Goal: Find specific page/section: Find specific page/section

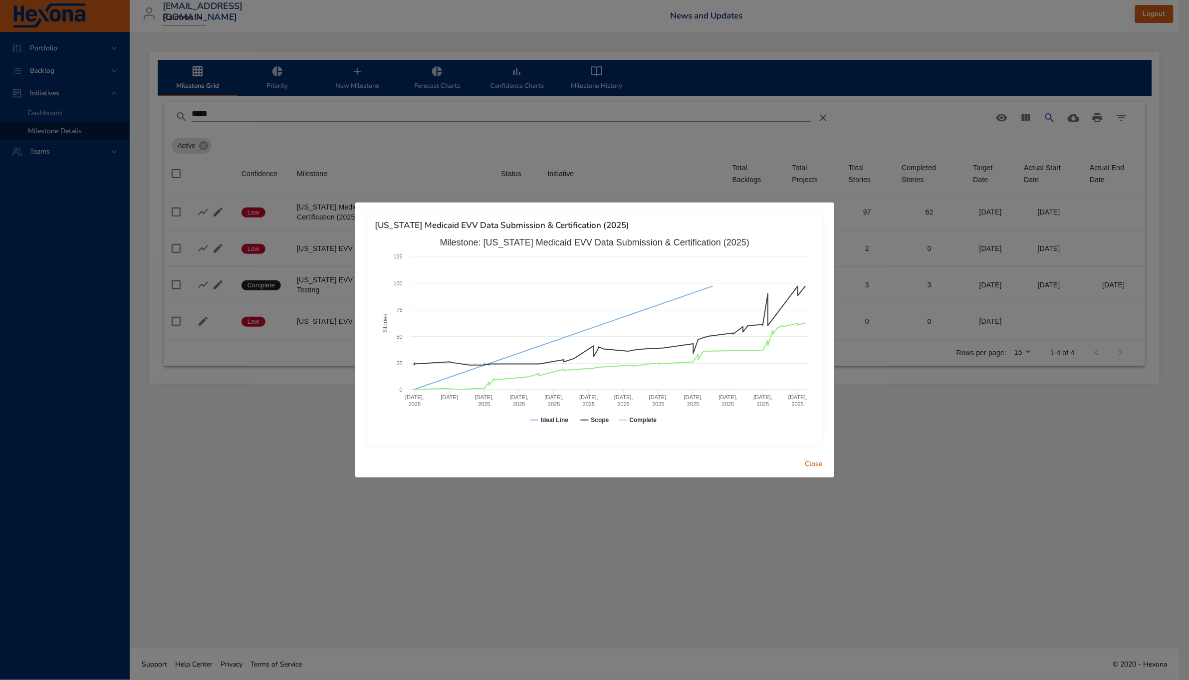
click at [819, 467] on span "Close" at bounding box center [815, 464] width 24 height 12
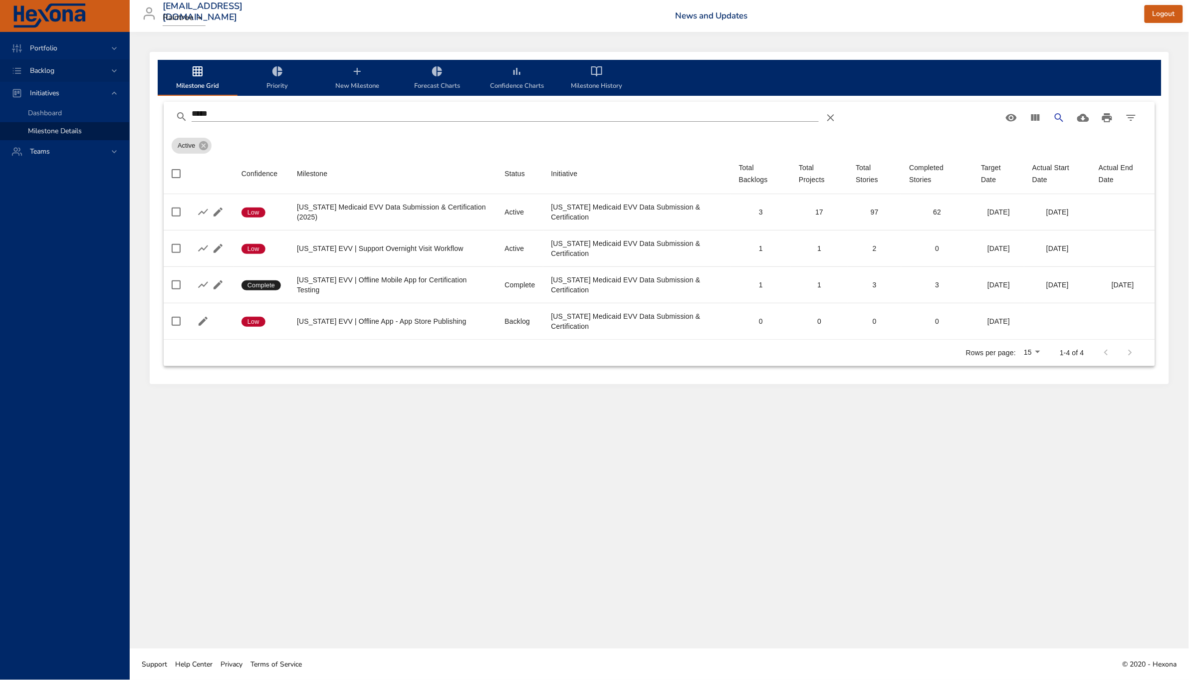
click at [55, 71] on span "Backlog" at bounding box center [42, 70] width 40 height 9
click at [46, 93] on span "Backlog Details" at bounding box center [52, 90] width 48 height 9
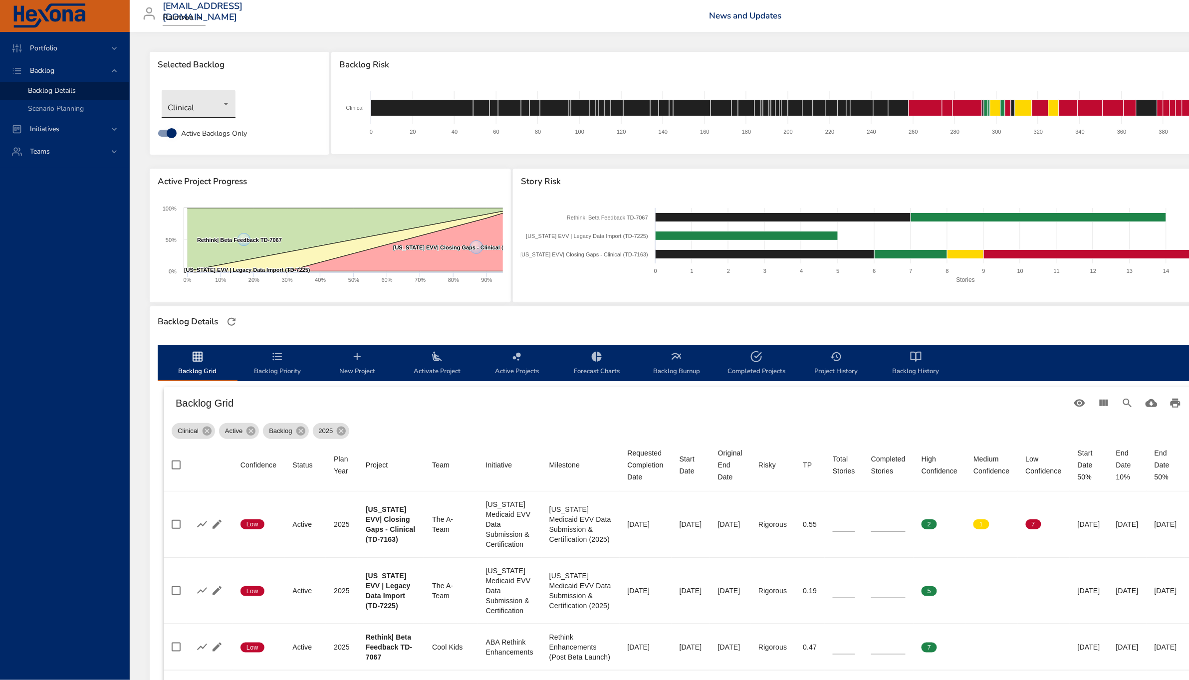
click at [221, 99] on body "Portfolio Backlog Backlog Details Scenario Planning Initiatives Teams [EMAIL_AD…" at bounding box center [594, 340] width 1189 height 680
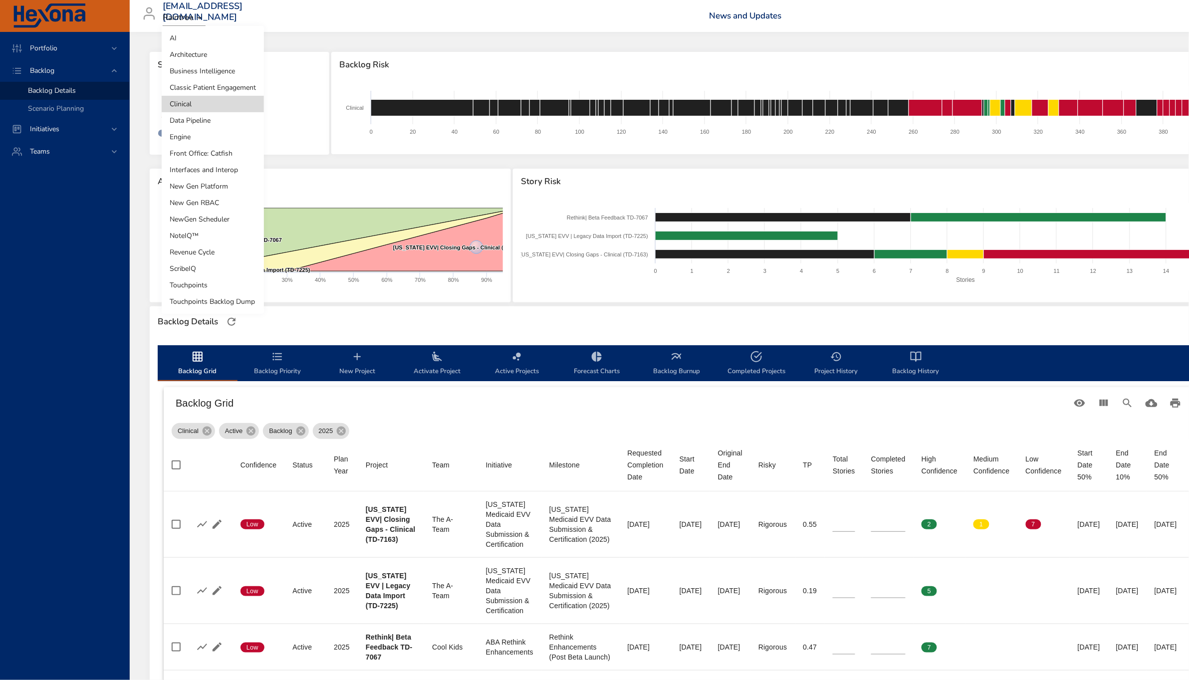
click at [221, 163] on li "Interfaces and Interop" at bounding box center [213, 170] width 102 height 16
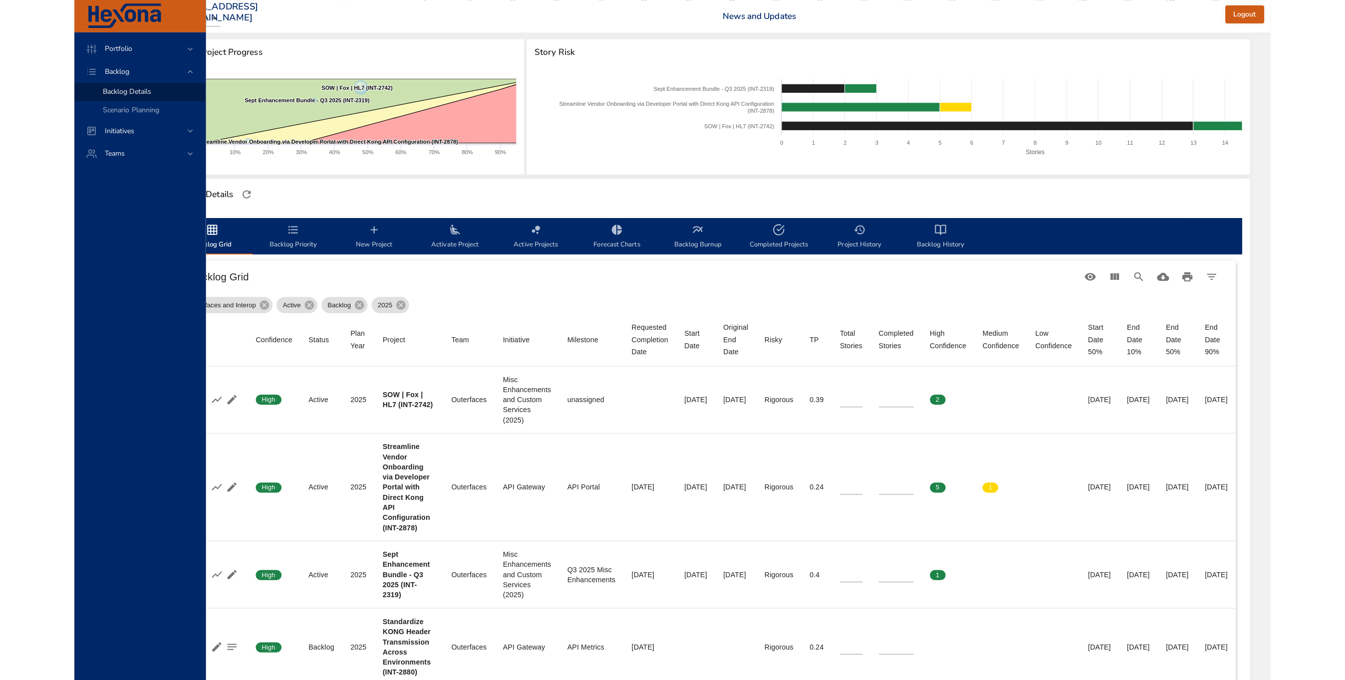
scroll to position [130, 0]
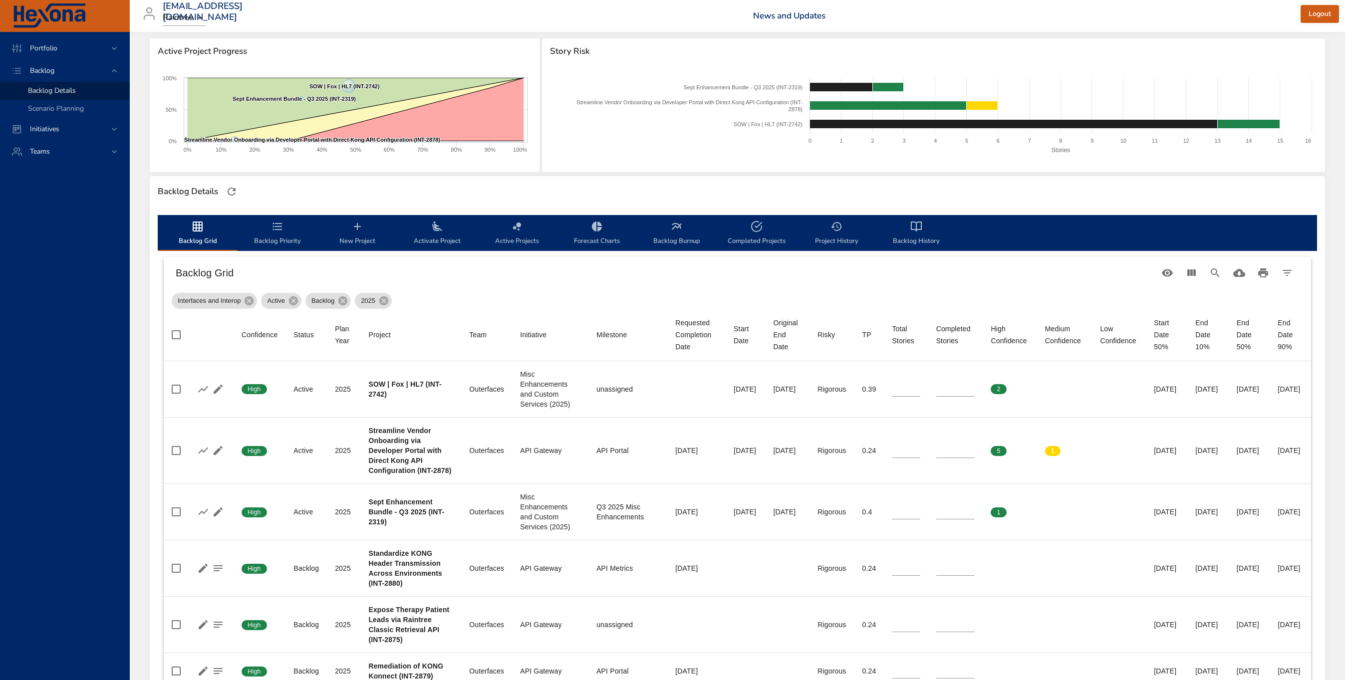
click at [278, 224] on icon "backlog-tab" at bounding box center [277, 227] width 12 height 12
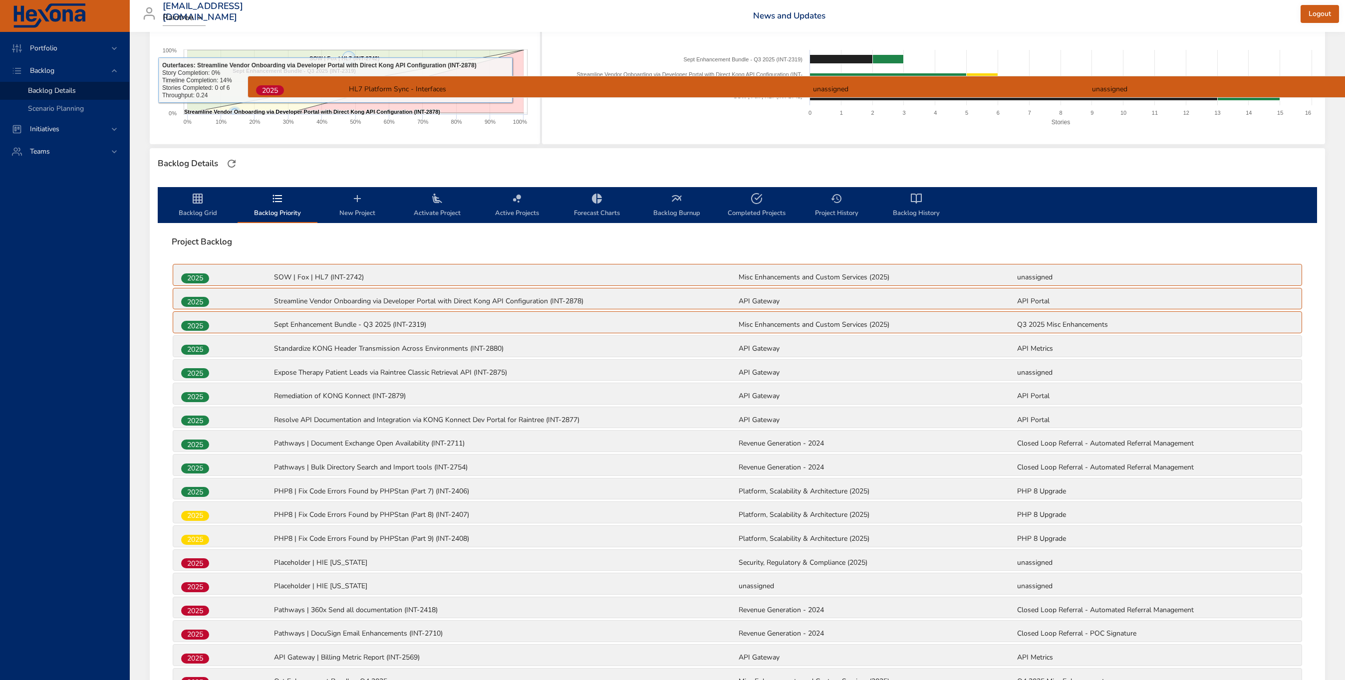
scroll to position [157, 0]
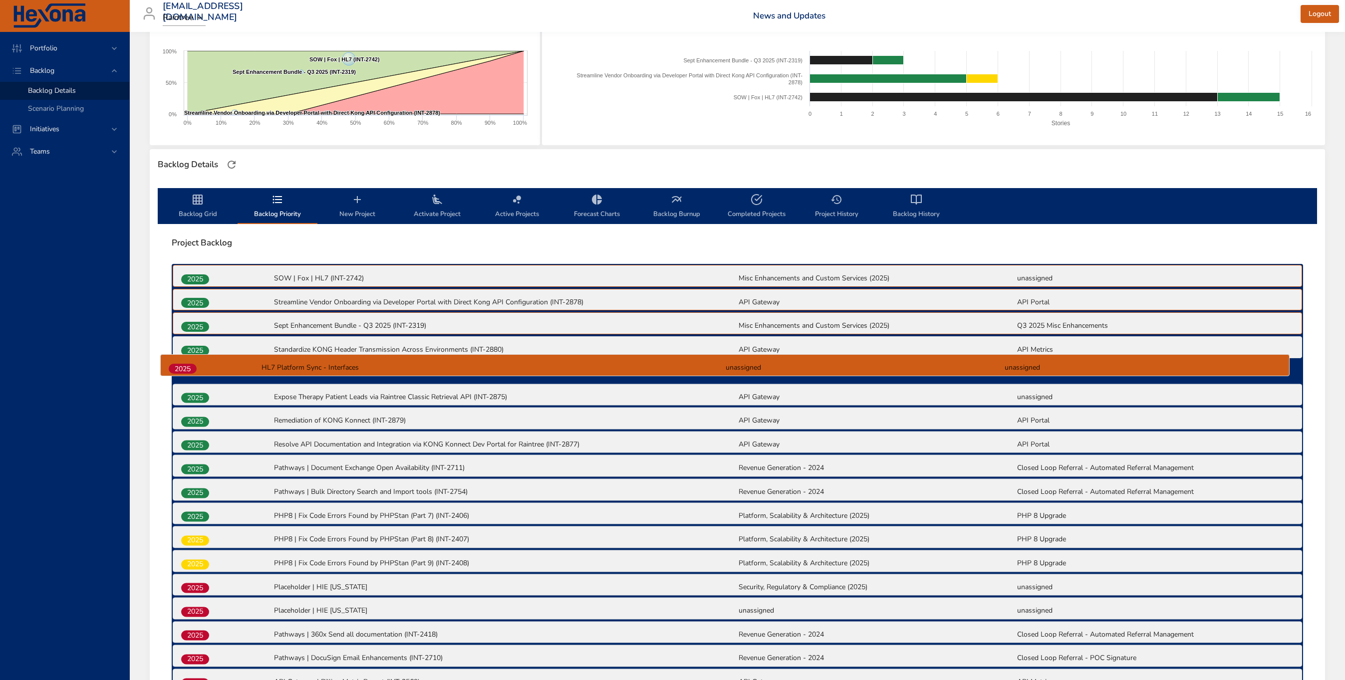
drag, startPoint x: 194, startPoint y: 397, endPoint x: 184, endPoint y: 368, distance: 30.6
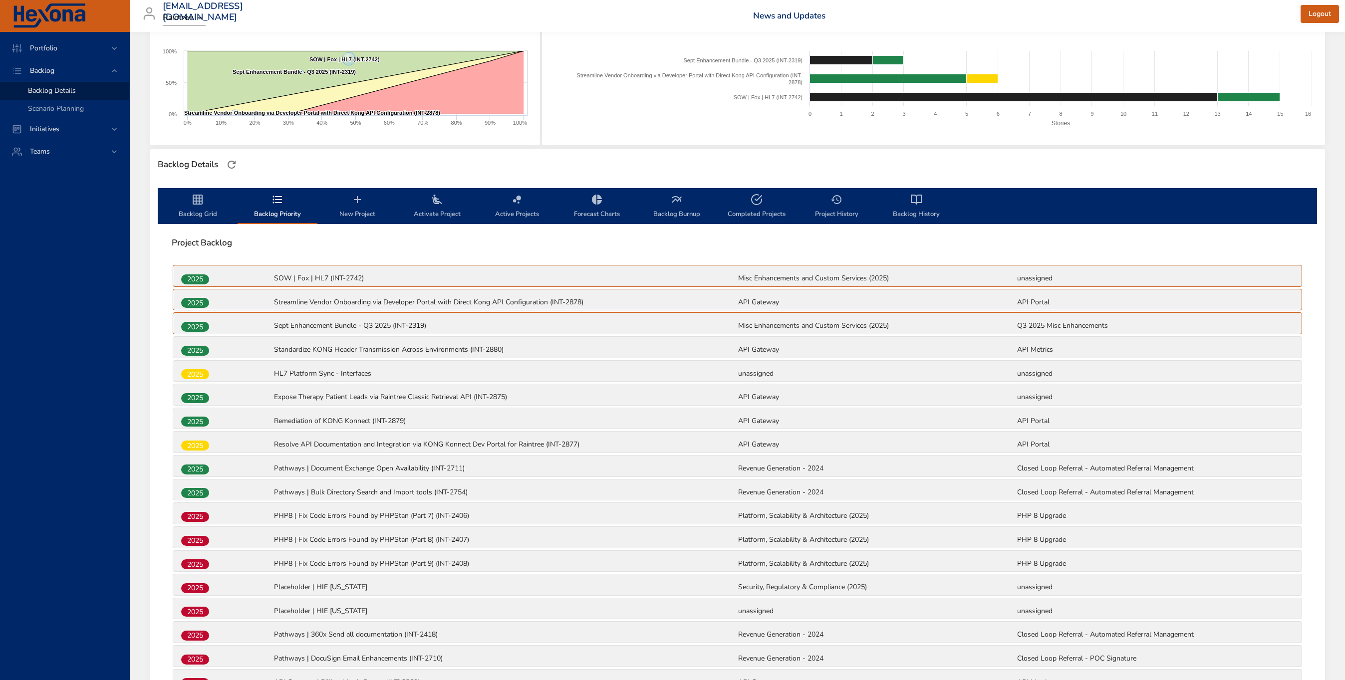
click at [209, 206] on span "Backlog Grid" at bounding box center [198, 207] width 68 height 26
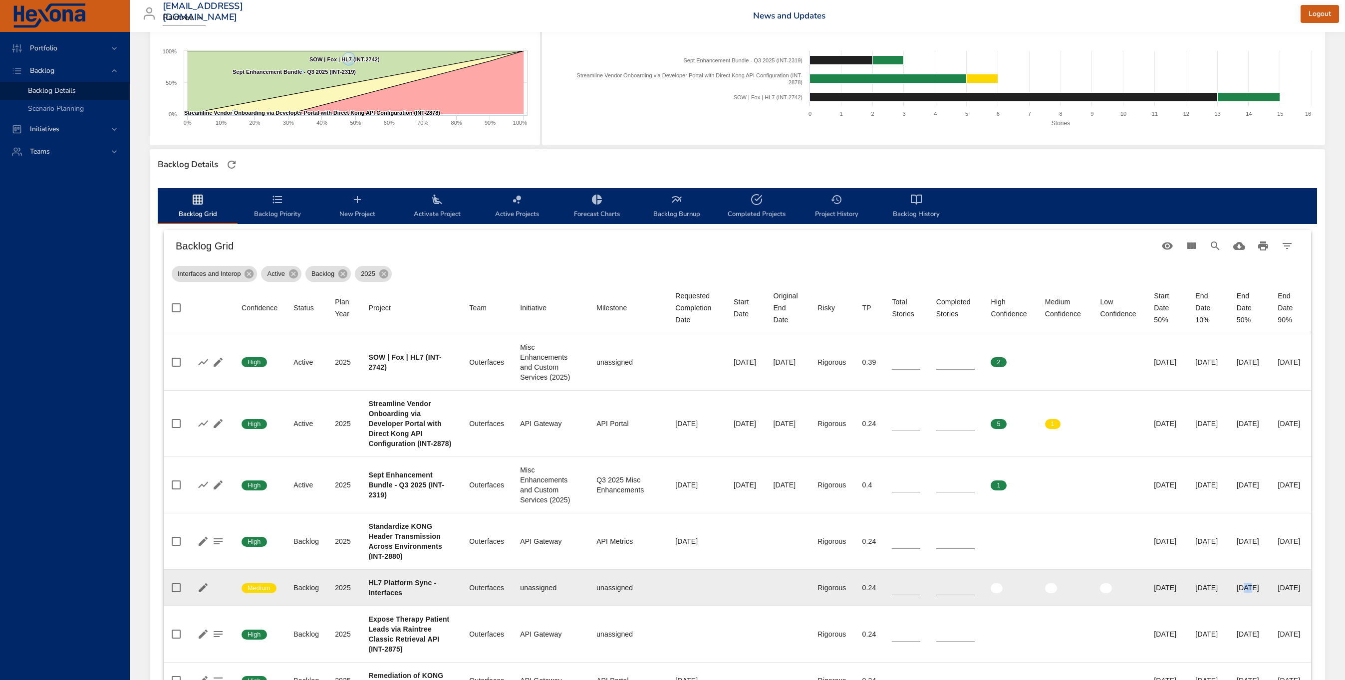
drag, startPoint x: 1222, startPoint y: 641, endPoint x: 1228, endPoint y: 639, distance: 6.3
click at [1237, 593] on div "[DATE]" at bounding box center [1249, 588] width 25 height 10
drag, startPoint x: 1232, startPoint y: 639, endPoint x: 1227, endPoint y: 641, distance: 5.8
click at [1237, 593] on div "[DATE]" at bounding box center [1249, 588] width 25 height 10
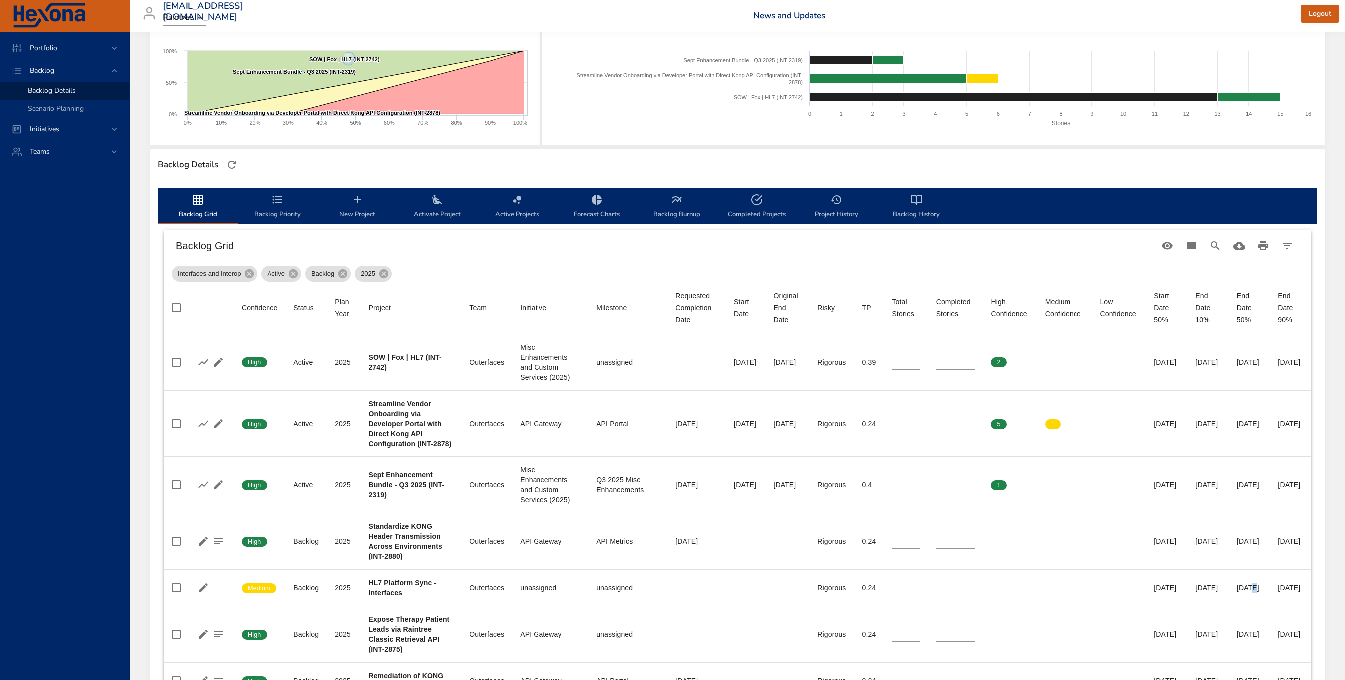
click at [270, 202] on span "Backlog Priority" at bounding box center [278, 207] width 68 height 26
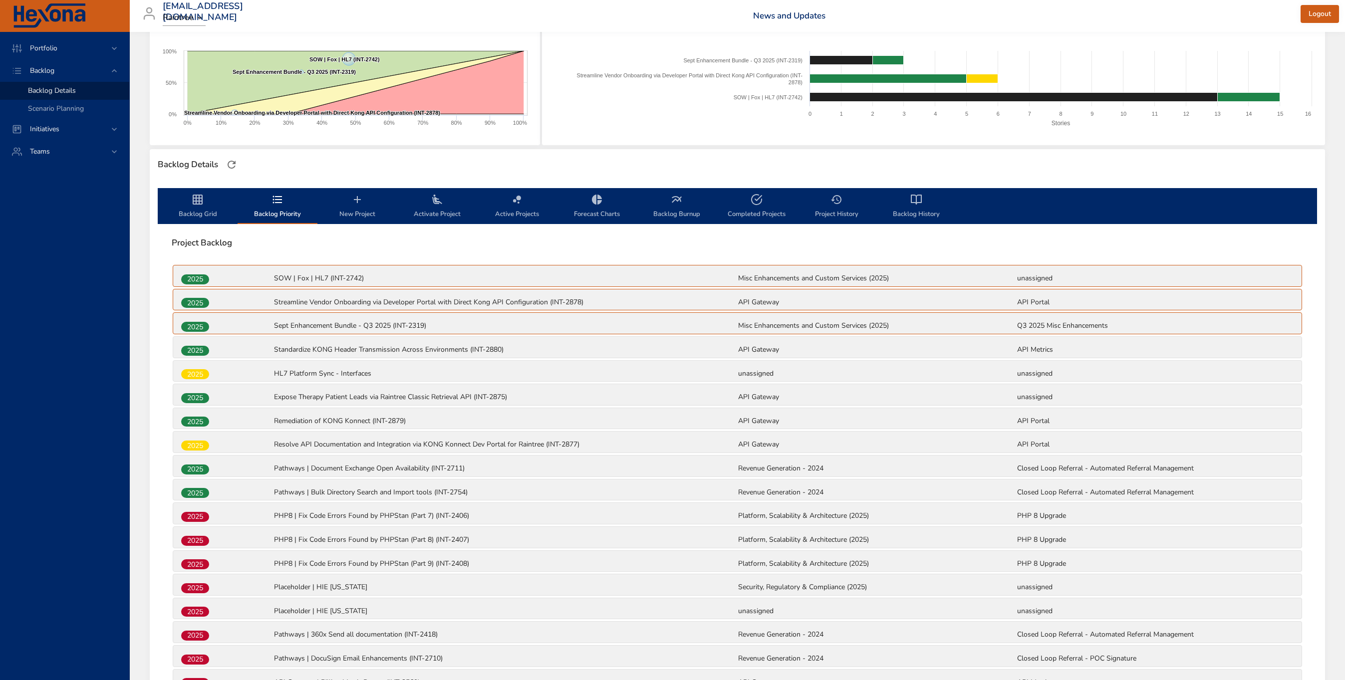
click at [189, 373] on span "2025" at bounding box center [195, 374] width 28 height 10
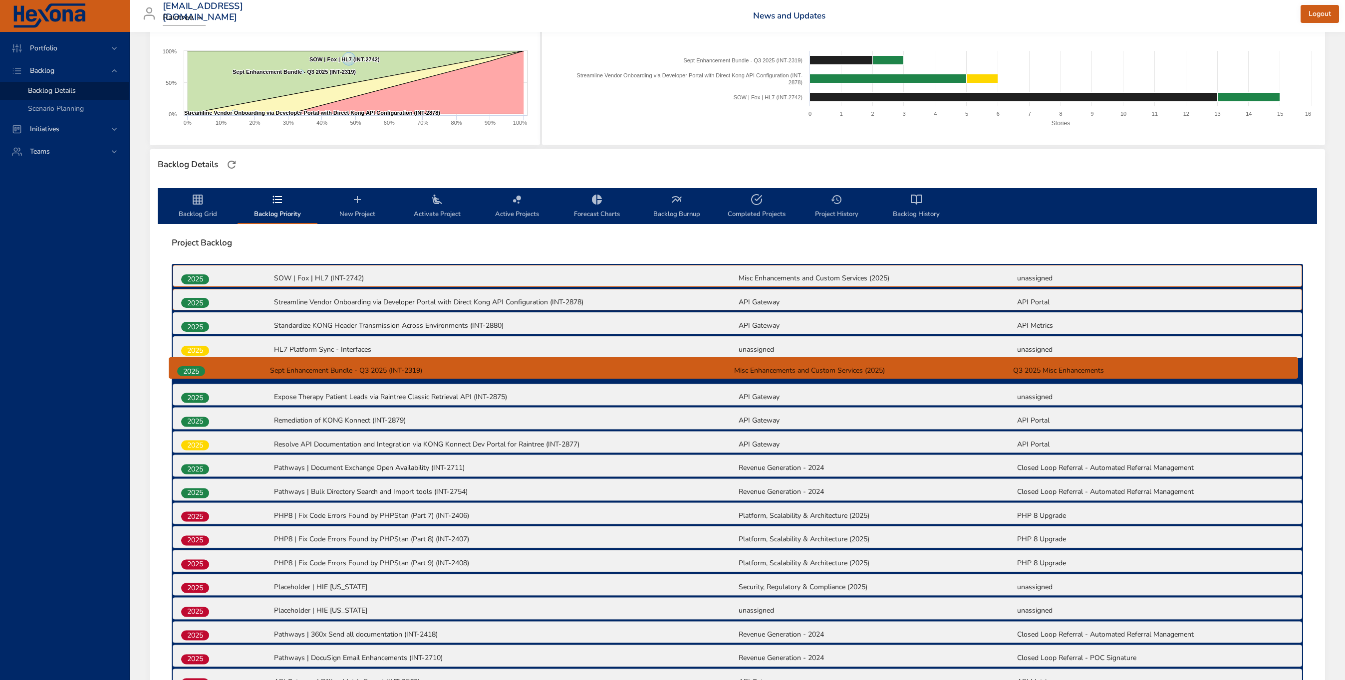
drag, startPoint x: 193, startPoint y: 327, endPoint x: 189, endPoint y: 375, distance: 47.6
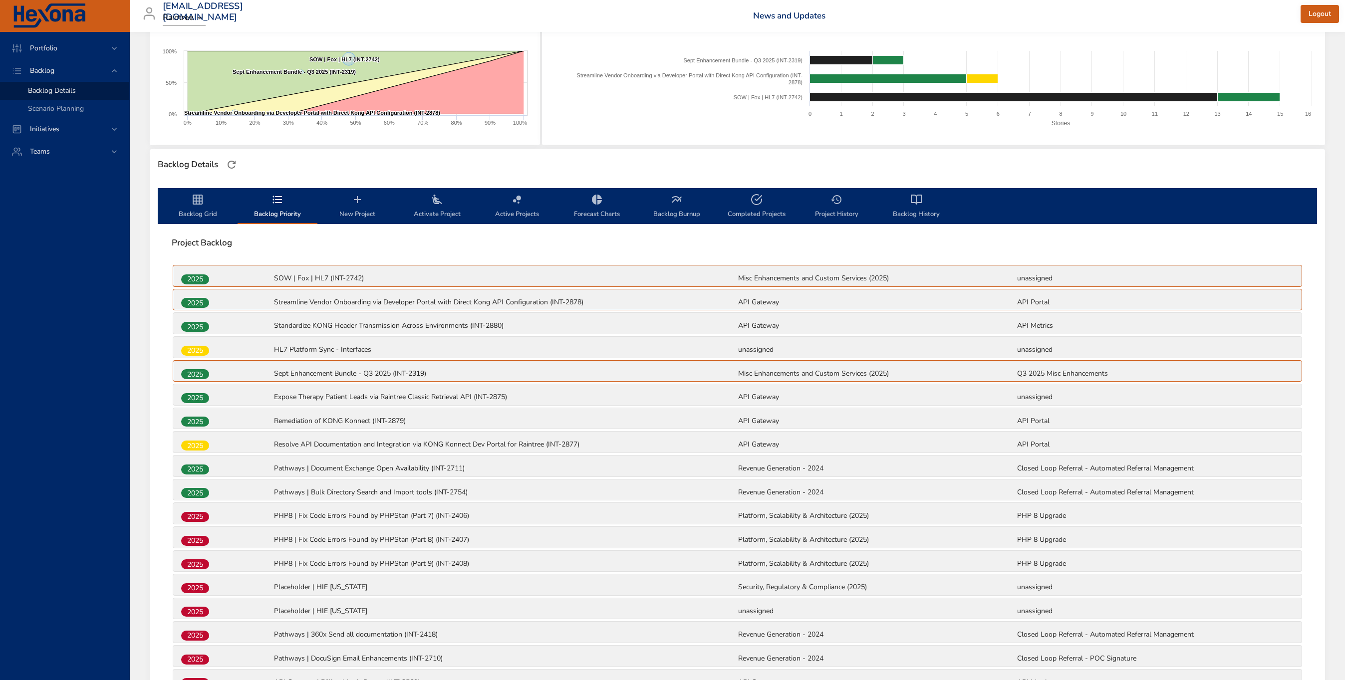
click at [198, 209] on span "Backlog Grid" at bounding box center [198, 207] width 68 height 26
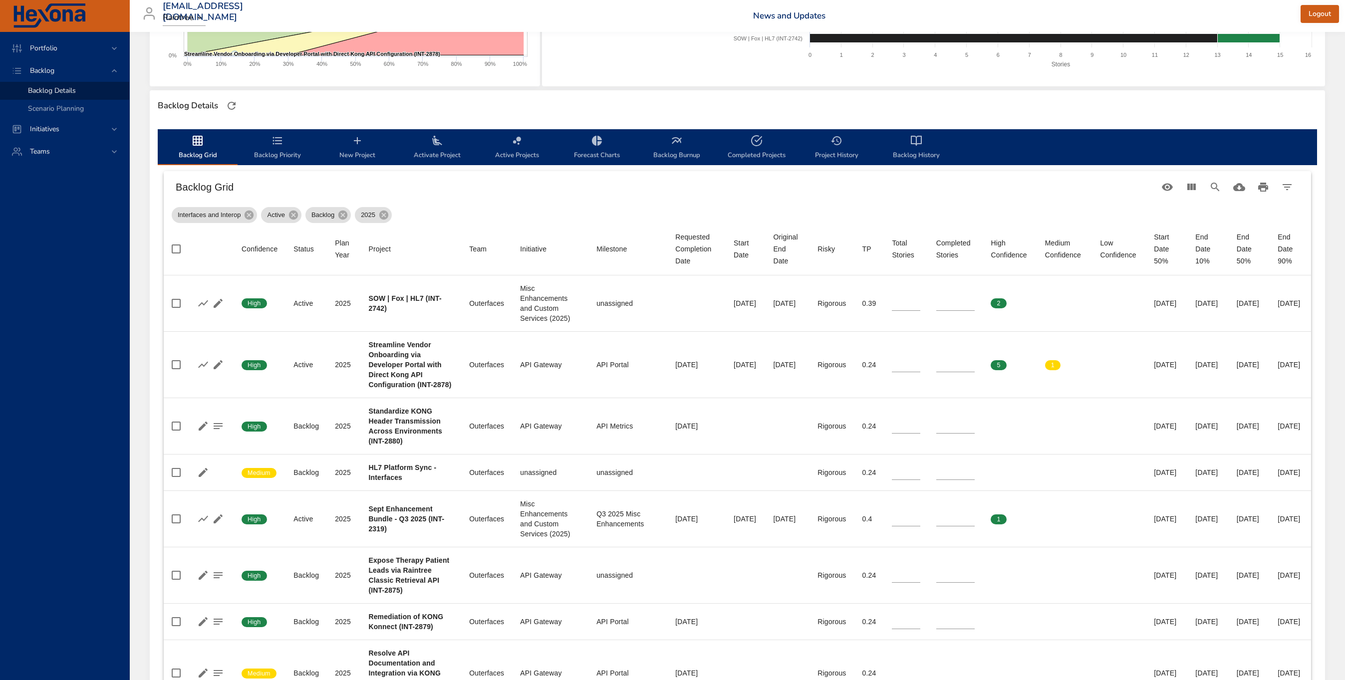
scroll to position [214, 0]
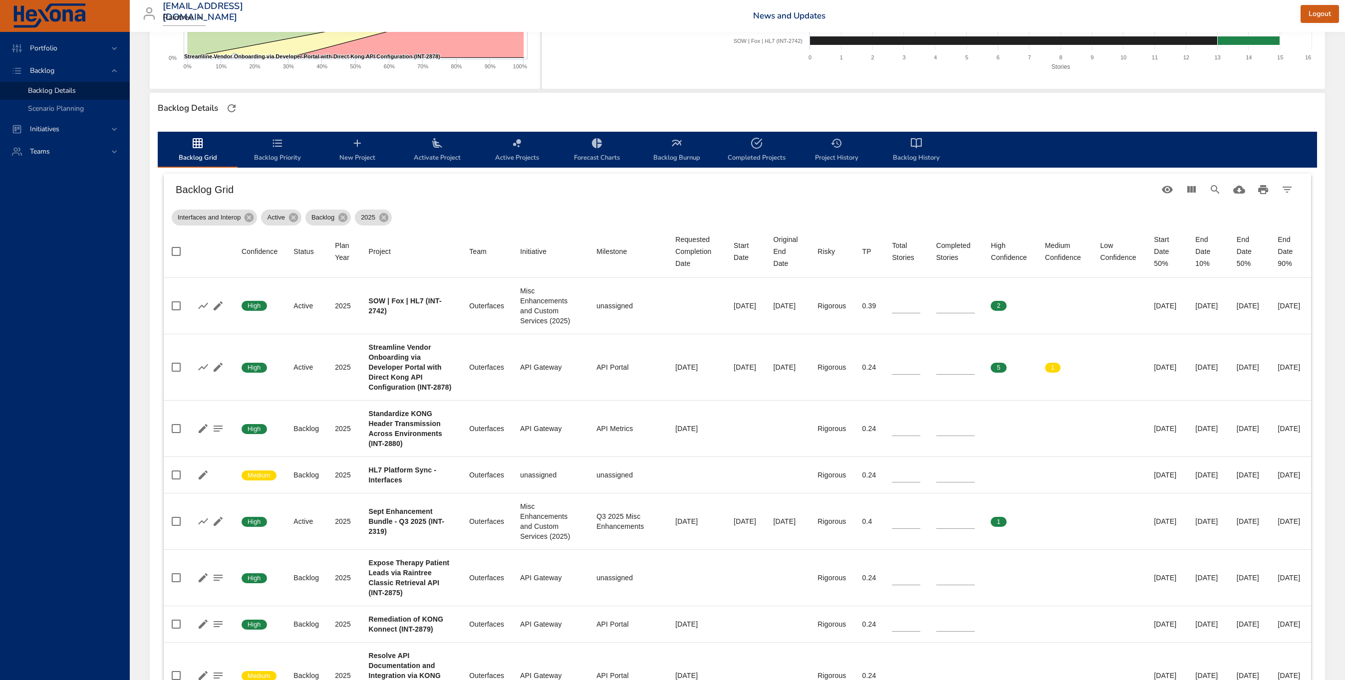
click at [275, 140] on icon "backlog-tab" at bounding box center [277, 142] width 9 height 7
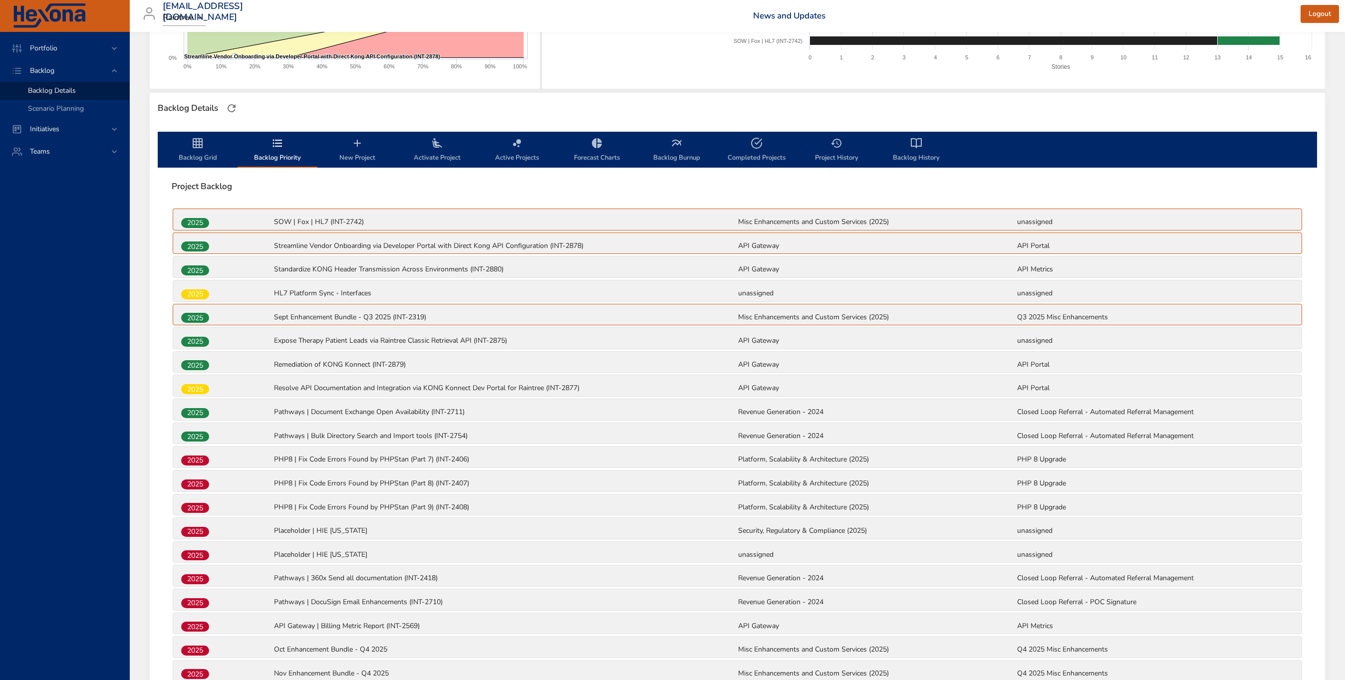
click at [197, 144] on icon "backlog-tab" at bounding box center [198, 143] width 10 height 10
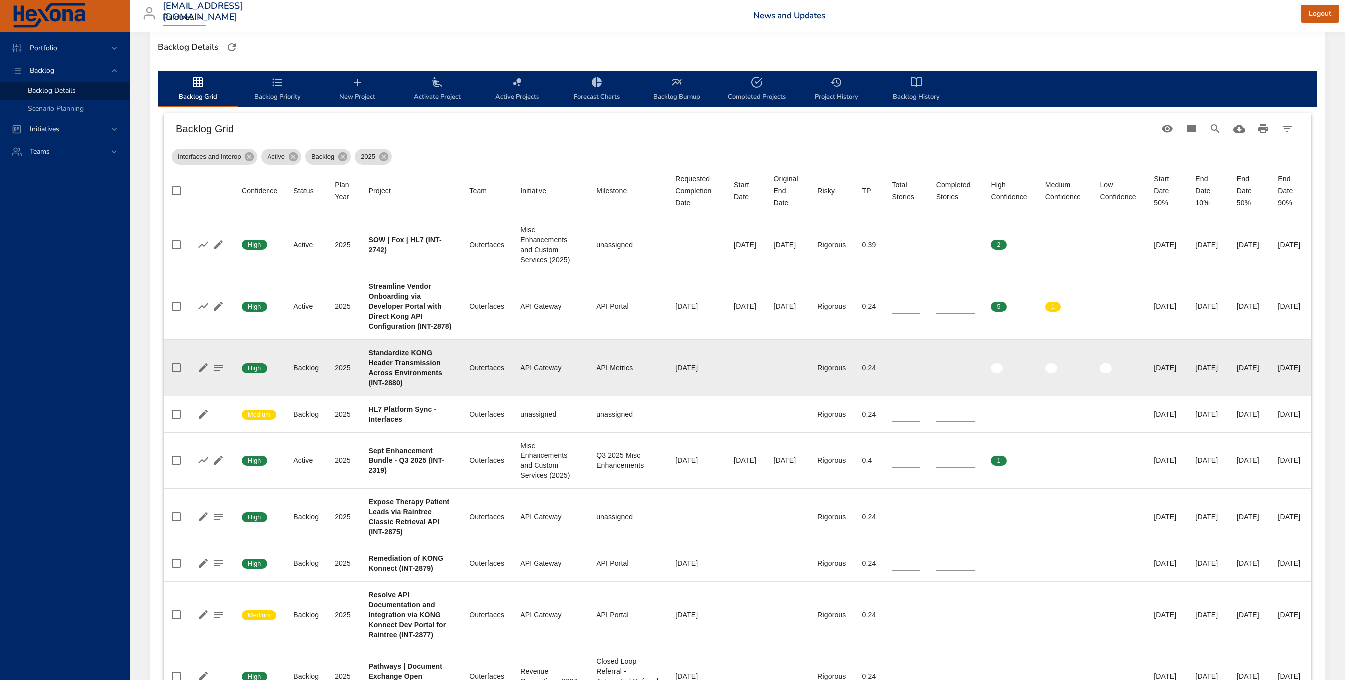
scroll to position [278, 0]
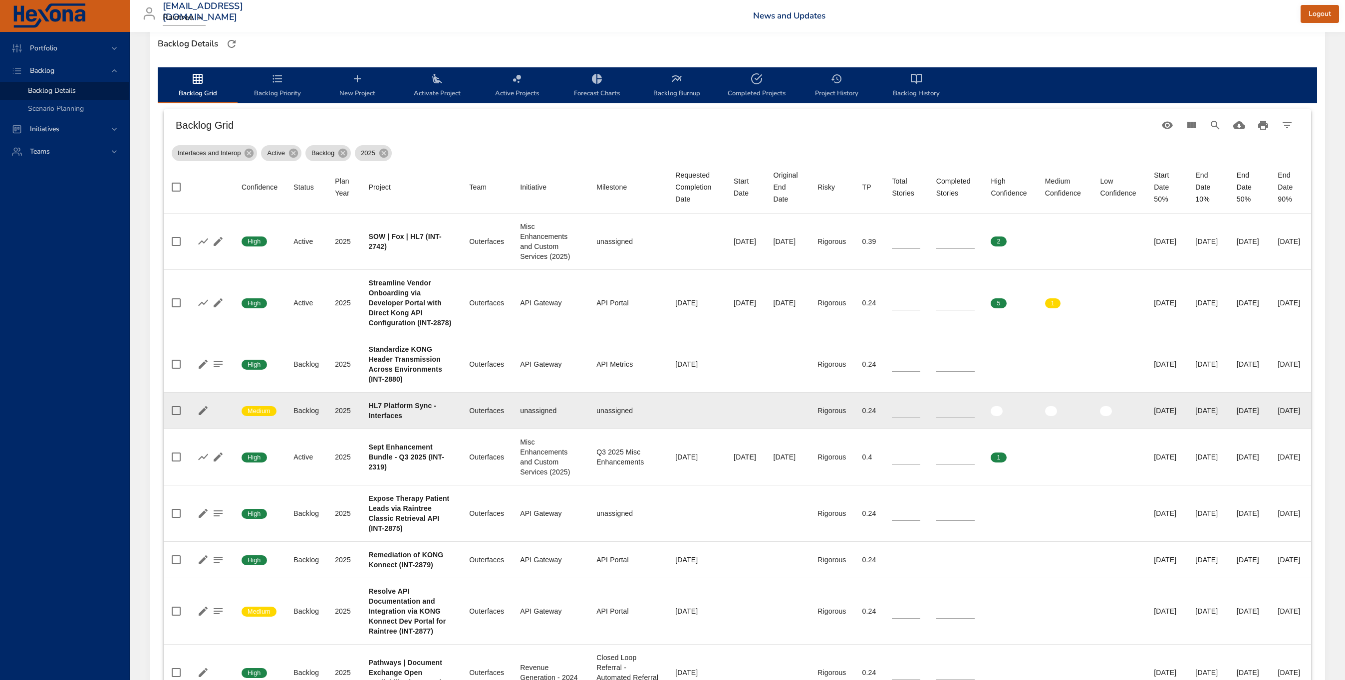
click at [1237, 416] on div "[DATE]" at bounding box center [1249, 411] width 25 height 10
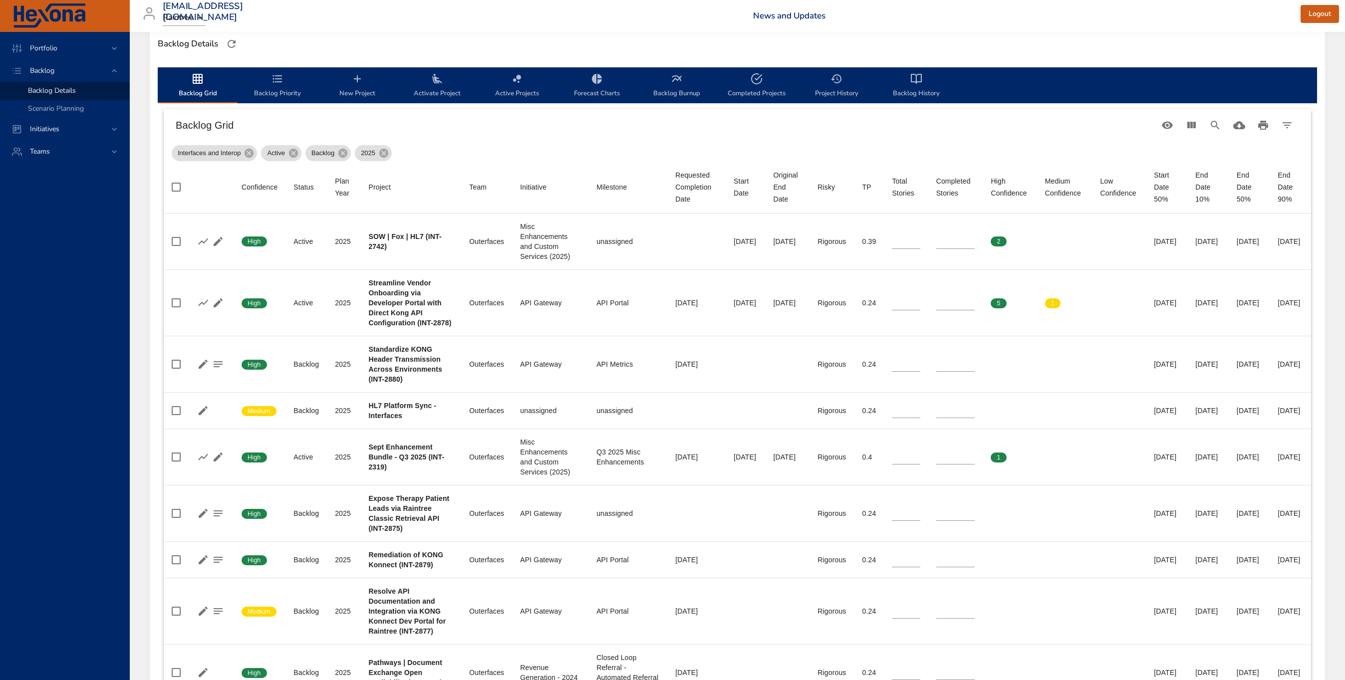
click at [277, 77] on icon "backlog-tab" at bounding box center [277, 79] width 12 height 12
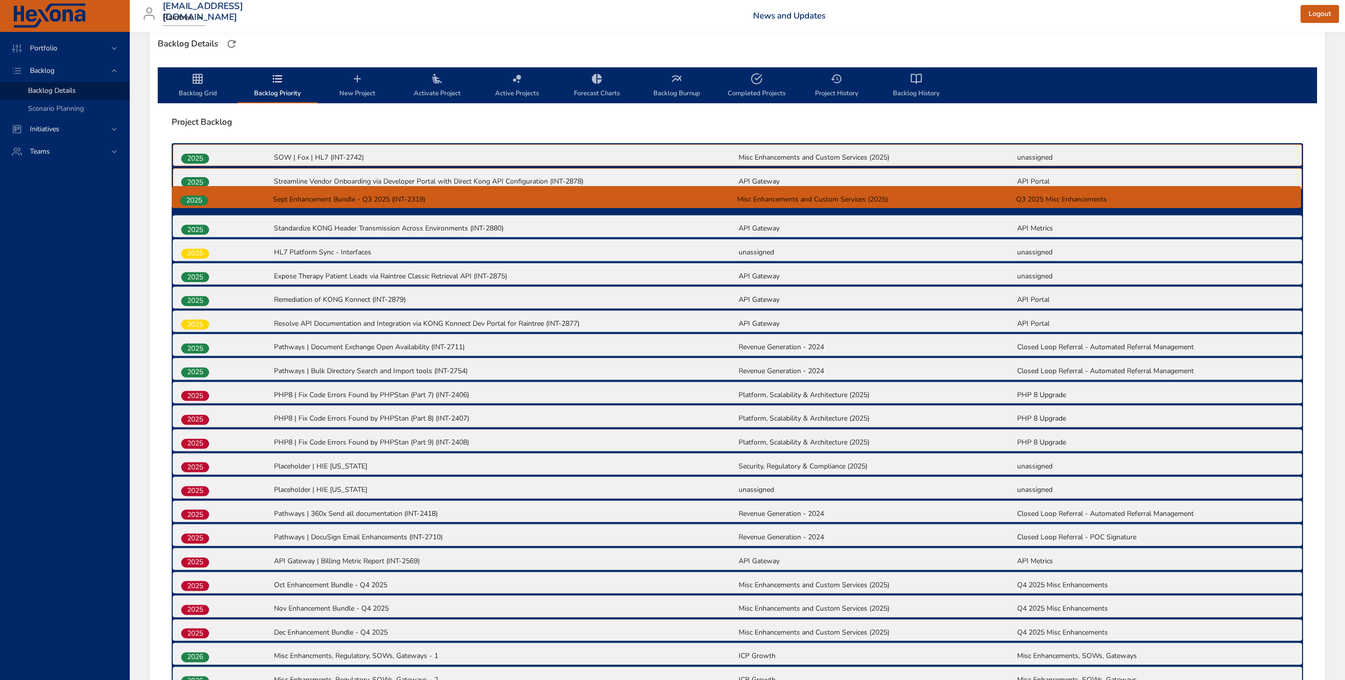
drag, startPoint x: 198, startPoint y: 255, endPoint x: 200, endPoint y: 197, distance: 57.4
click at [200, 197] on div "2025 SOW | Fox | HL7 (INT-2742) Misc Enhancements and Custom Services (2025) un…" at bounding box center [737, 583] width 1131 height 881
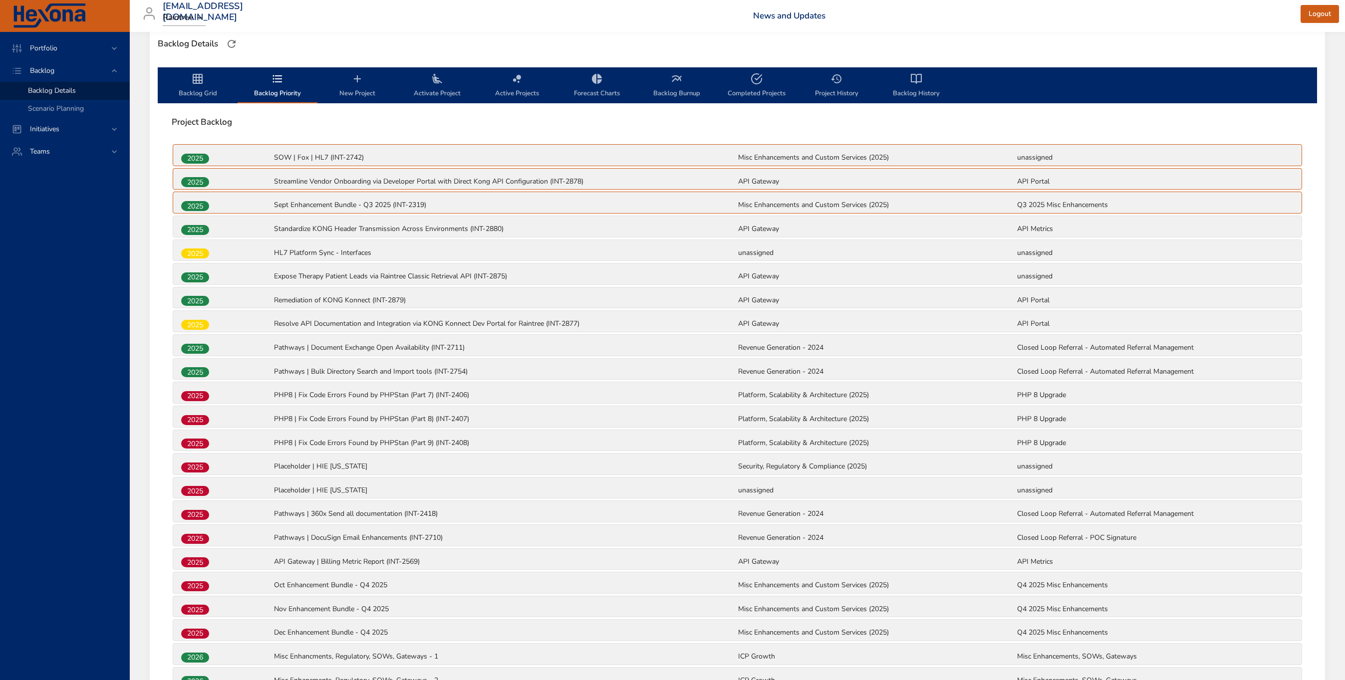
click at [198, 76] on icon "backlog-tab" at bounding box center [198, 79] width 12 height 12
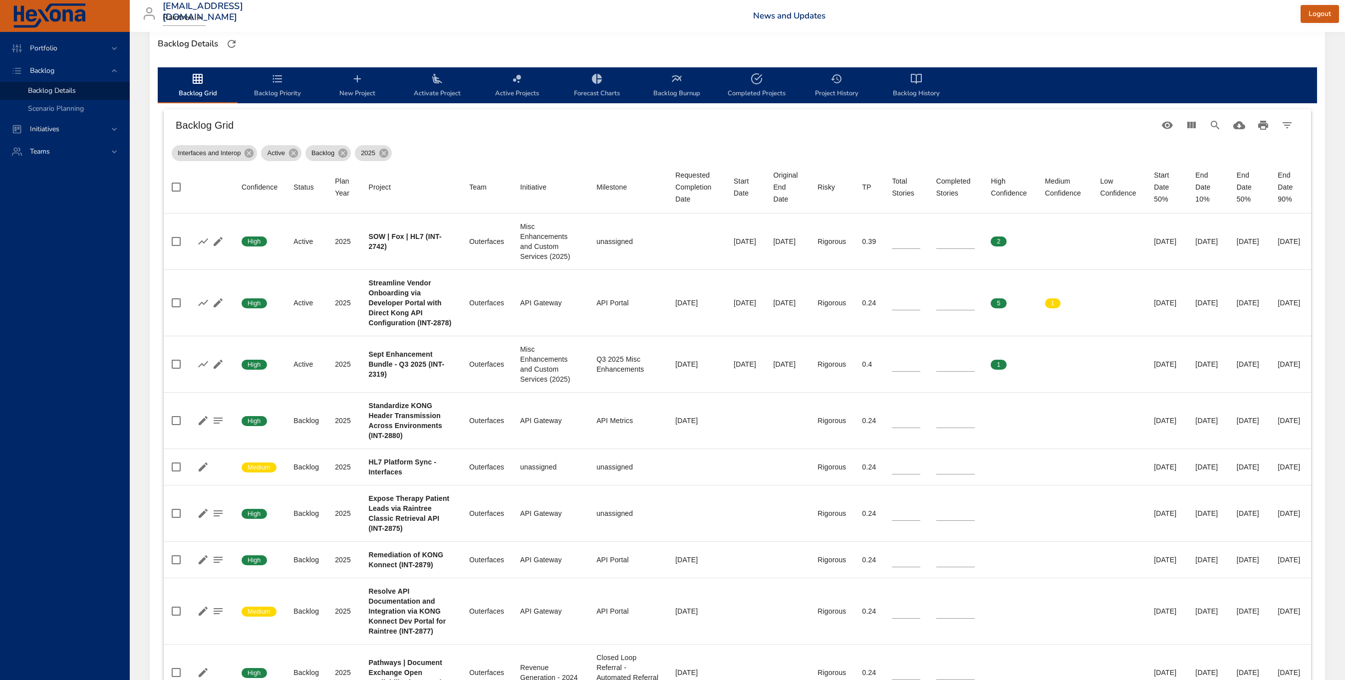
click at [273, 91] on span "Backlog Priority" at bounding box center [278, 86] width 68 height 26
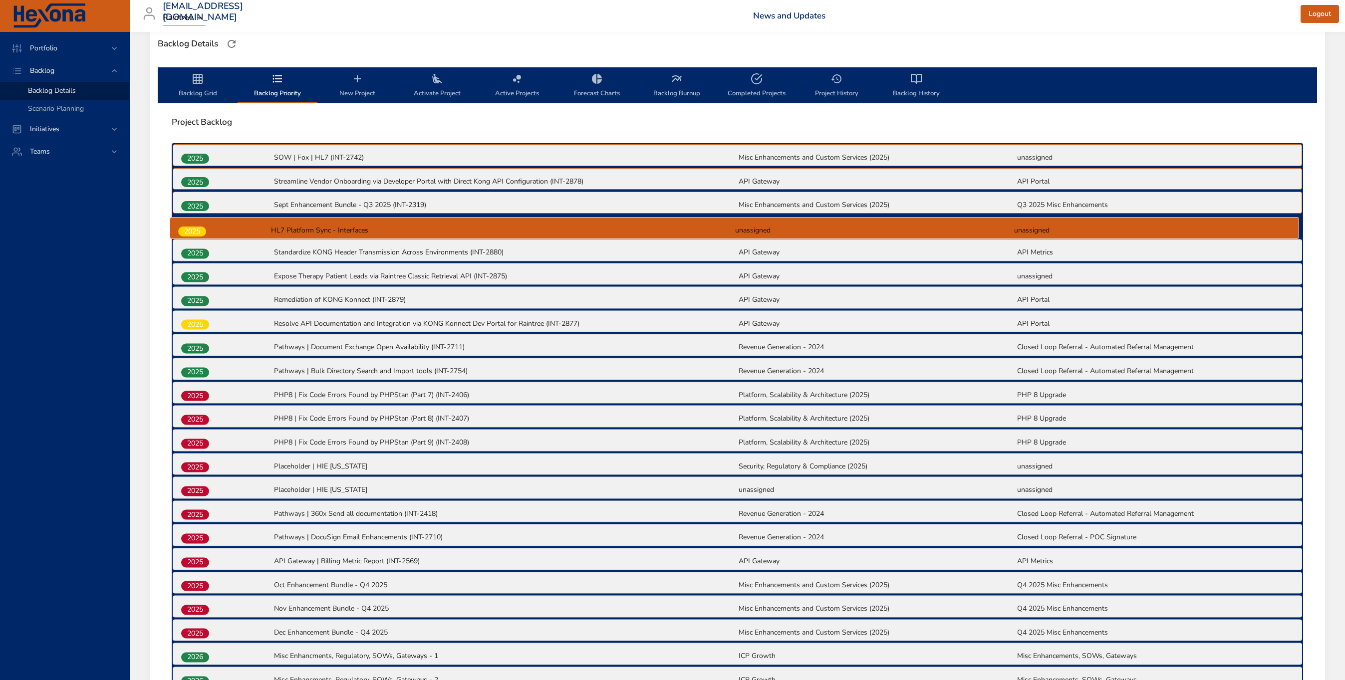
drag, startPoint x: 194, startPoint y: 255, endPoint x: 194, endPoint y: 232, distance: 22.5
click at [194, 232] on div "2025 SOW | Fox | HL7 (INT-2742) Misc Enhancements and Custom Services (2025) un…" at bounding box center [737, 583] width 1131 height 881
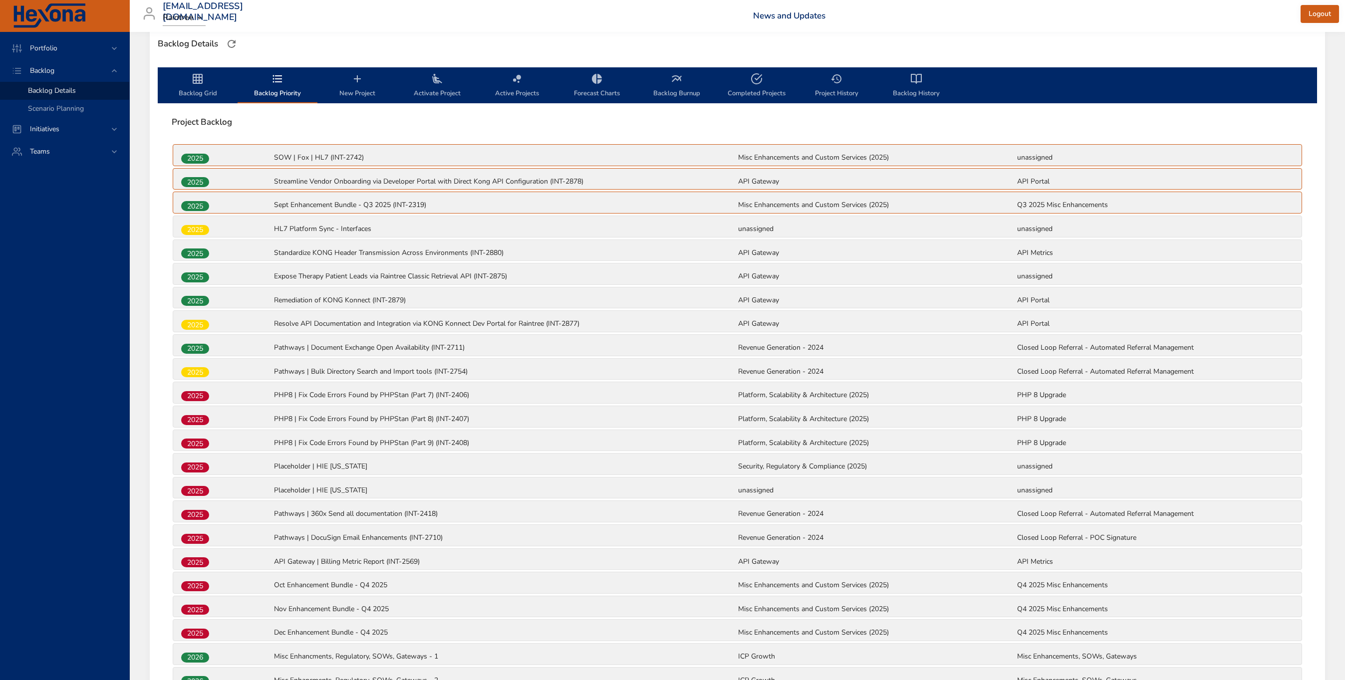
click at [203, 80] on icon "backlog-tab" at bounding box center [198, 79] width 12 height 12
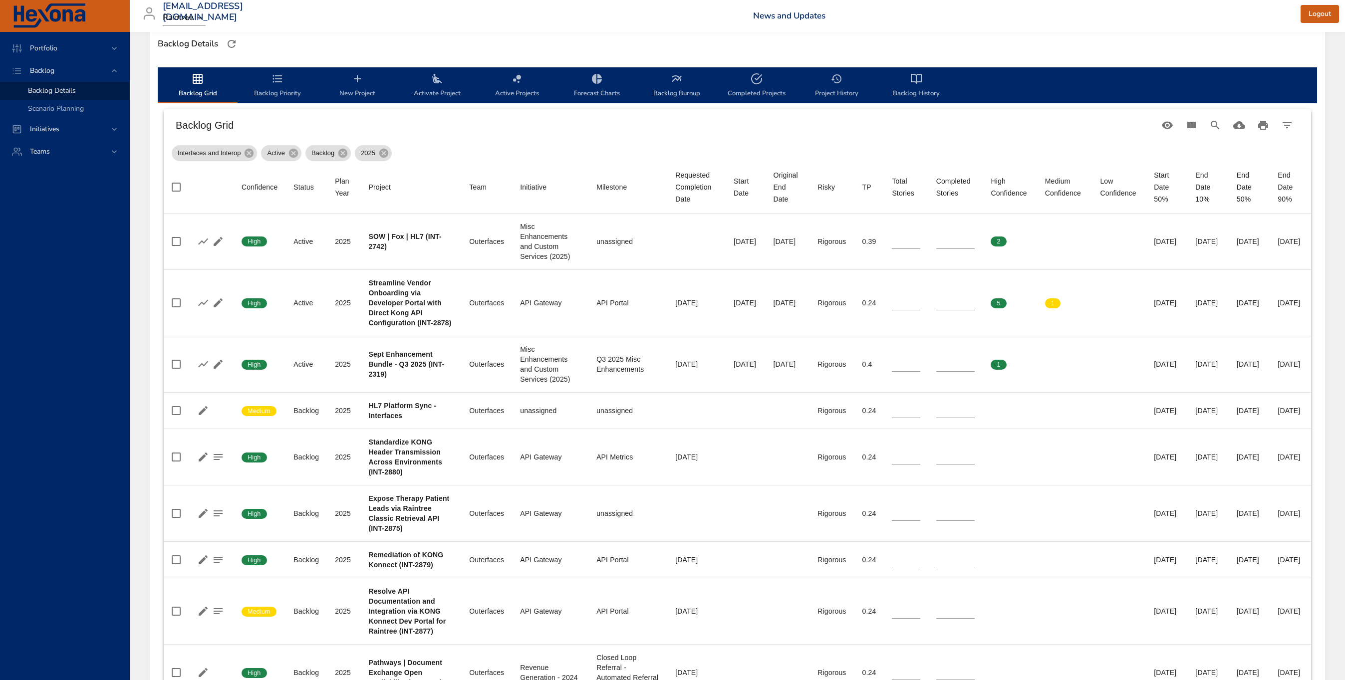
click at [268, 89] on span "Backlog Priority" at bounding box center [278, 86] width 68 height 26
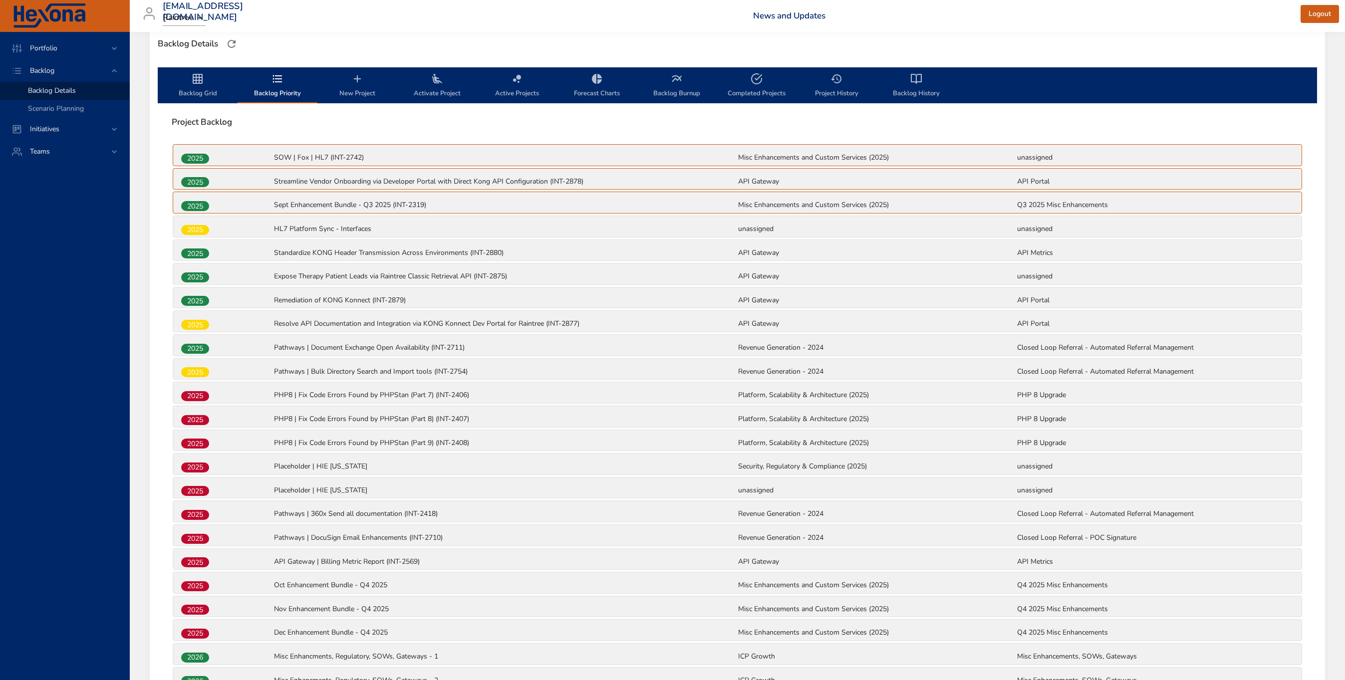
click at [195, 231] on span "2025" at bounding box center [195, 230] width 28 height 10
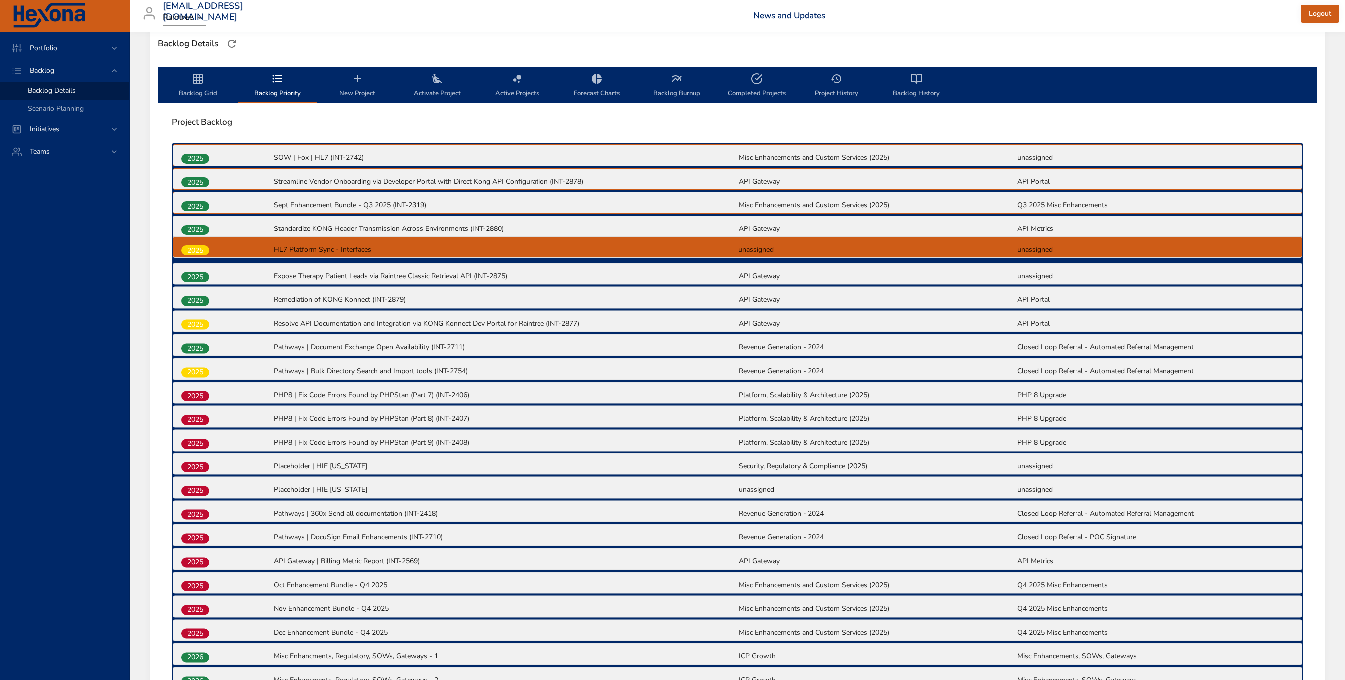
drag, startPoint x: 196, startPoint y: 230, endPoint x: 197, endPoint y: 254, distance: 24.0
click at [197, 254] on div "2025 SOW | Fox | HL7 (INT-2742) Misc Enhancements and Custom Services (2025) un…" at bounding box center [737, 583] width 1131 height 881
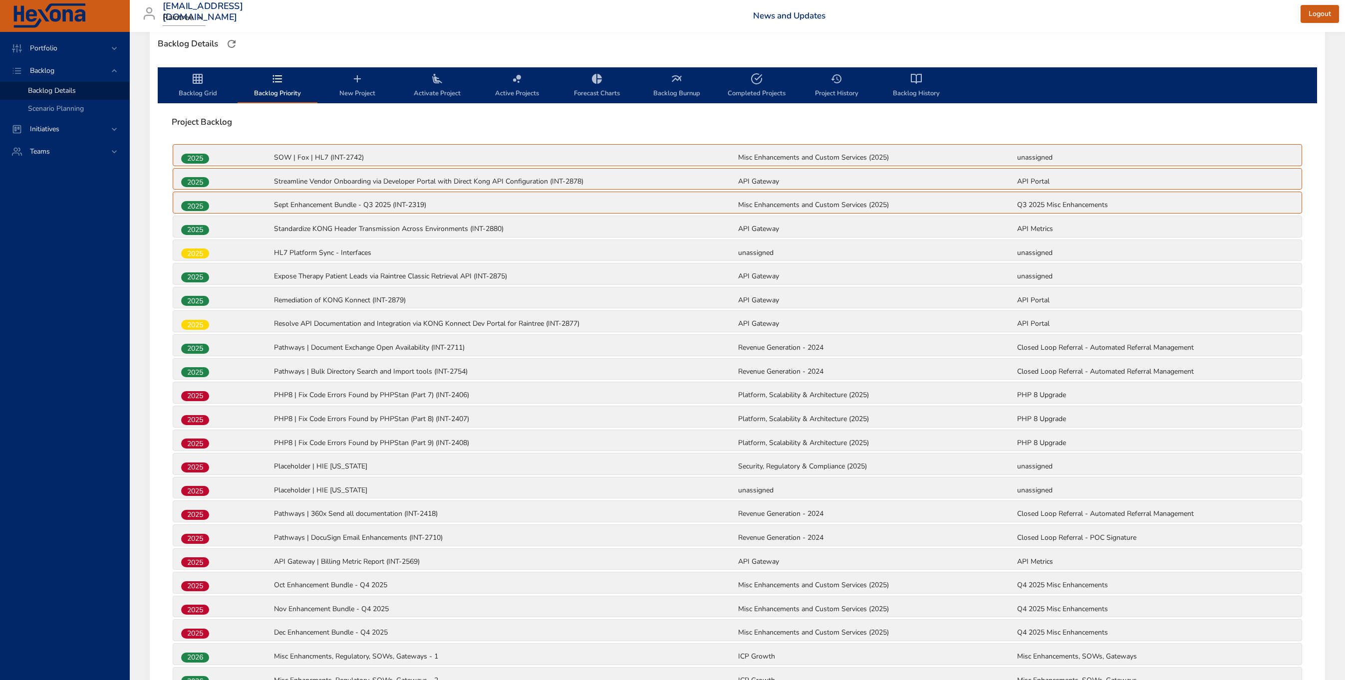
click at [198, 76] on icon "backlog-tab" at bounding box center [198, 79] width 10 height 10
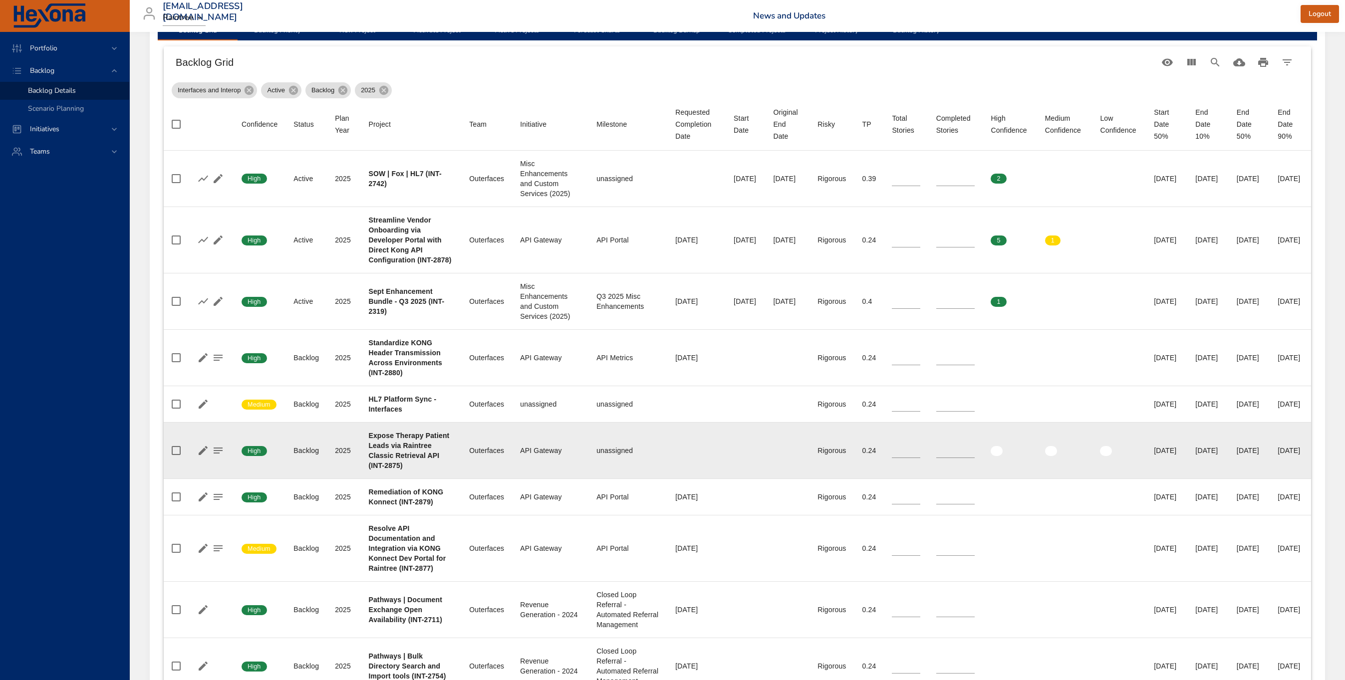
scroll to position [378, 0]
